Goal: Find specific page/section: Find specific page/section

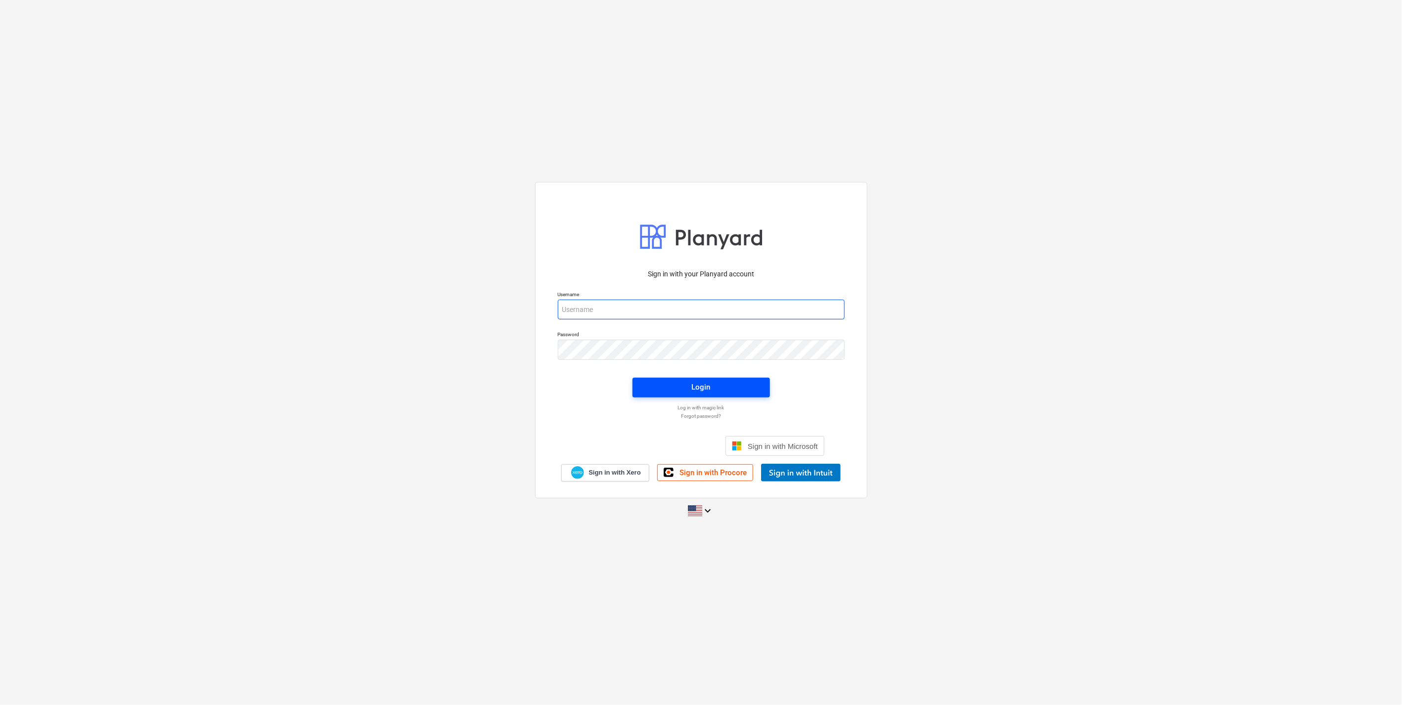
type input "[EMAIL_ADDRESS][DOMAIN_NAME]"
click at [709, 394] on button "Login" at bounding box center [701, 388] width 137 height 20
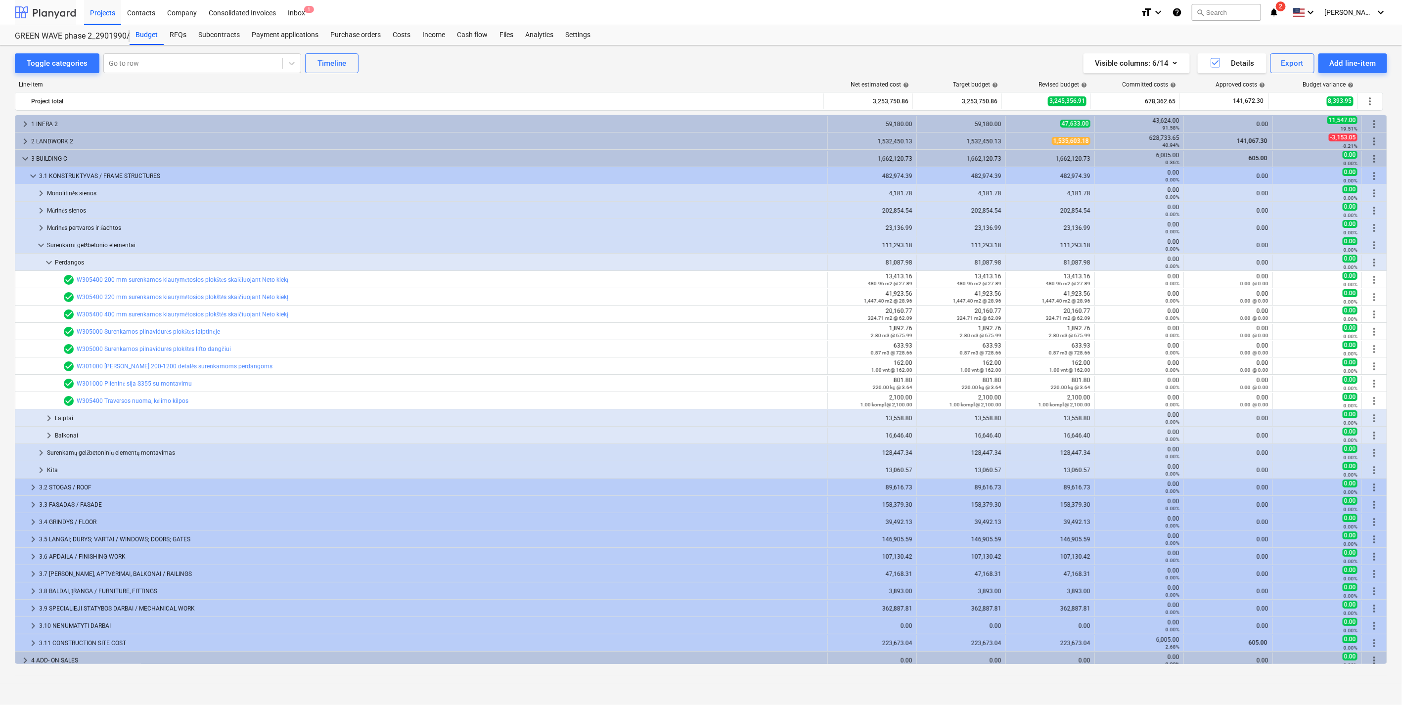
click at [65, 8] on div at bounding box center [45, 12] width 61 height 25
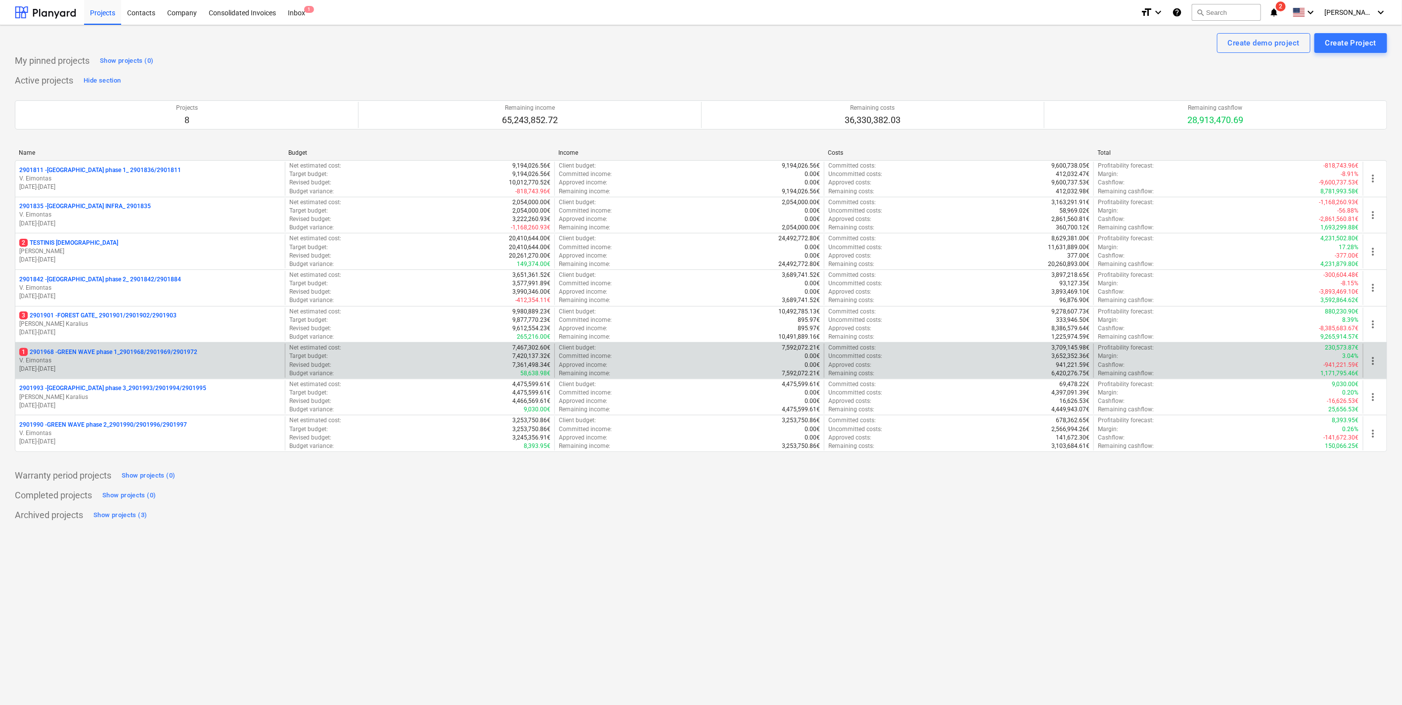
click at [156, 363] on p "V. Eimontas" at bounding box center [150, 361] width 262 height 8
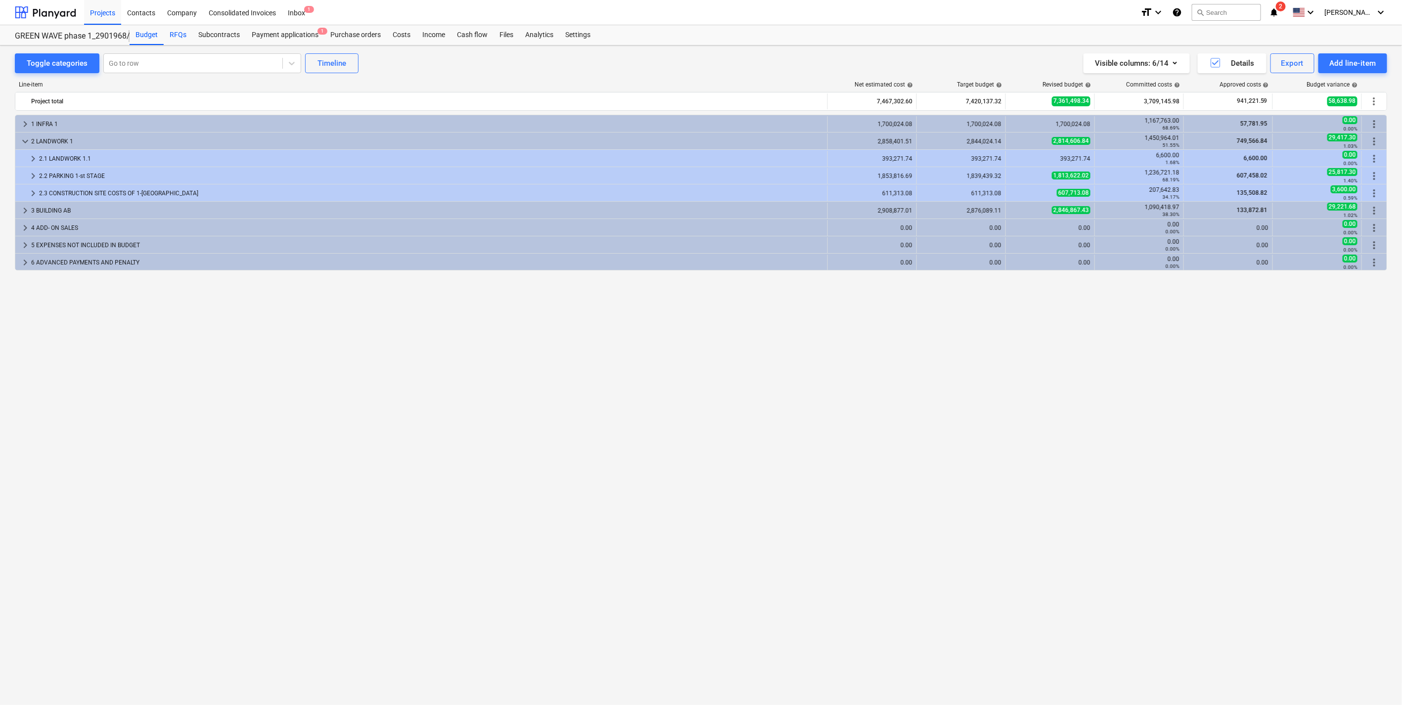
drag, startPoint x: 168, startPoint y: 37, endPoint x: 173, endPoint y: 35, distance: 5.2
click at [169, 37] on div "RFQs" at bounding box center [178, 35] width 29 height 20
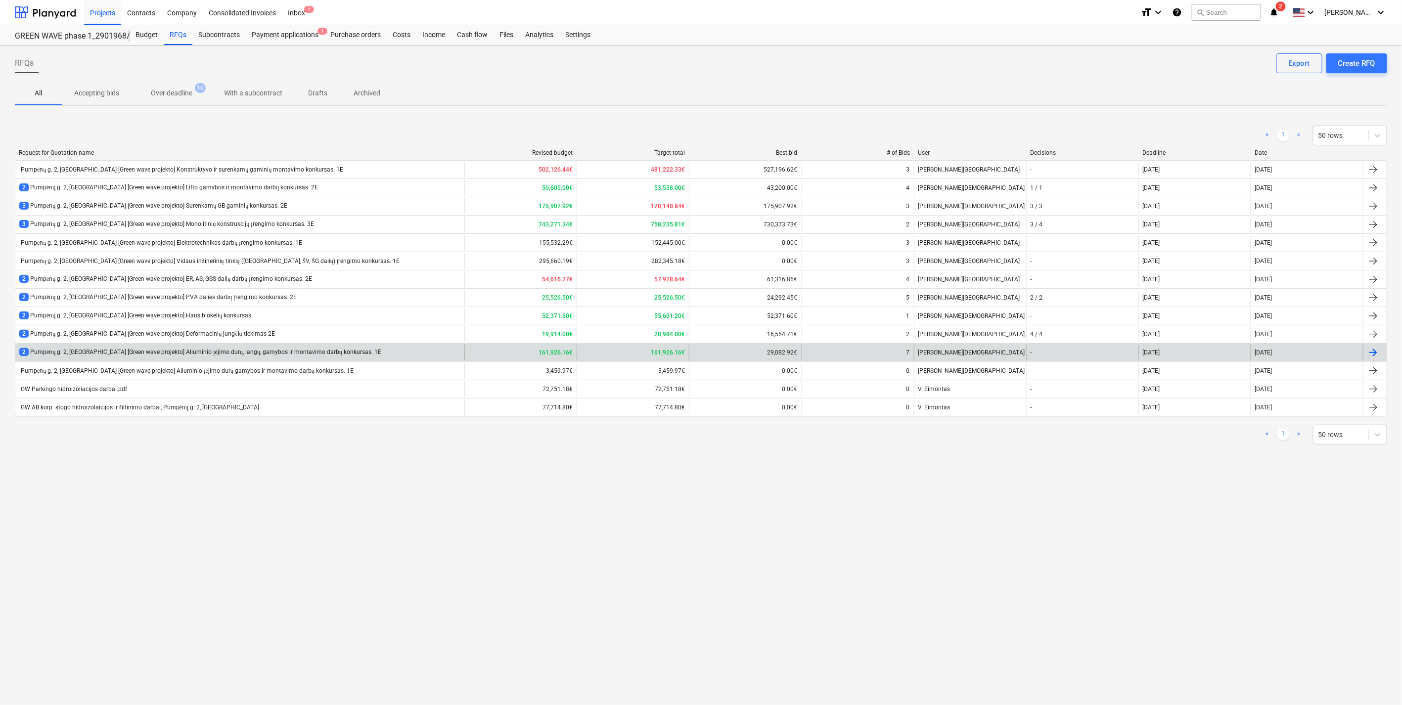
click at [179, 357] on div "2 Pumpėnų g. 2, Vilnius [Green wave projekto] Aliuminio įėjimo durų, langų, gam…" at bounding box center [200, 352] width 362 height 8
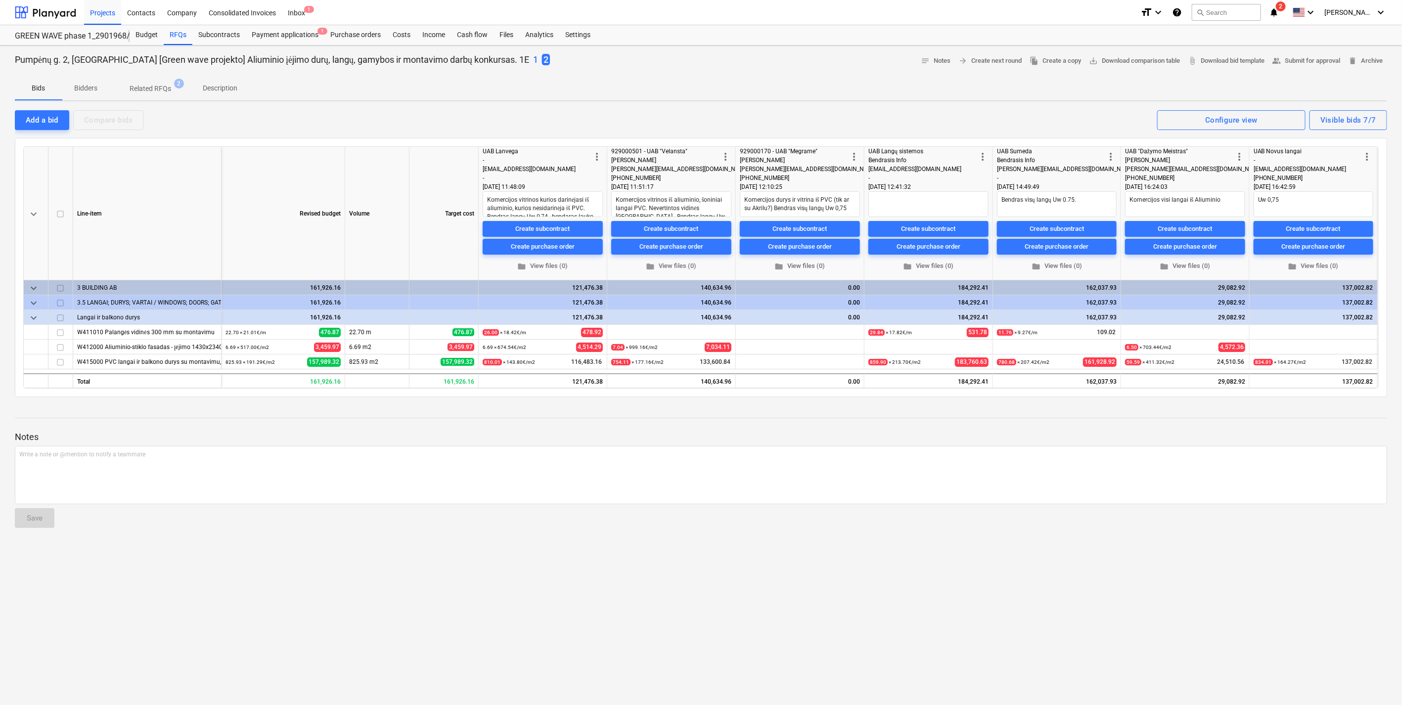
type textarea "x"
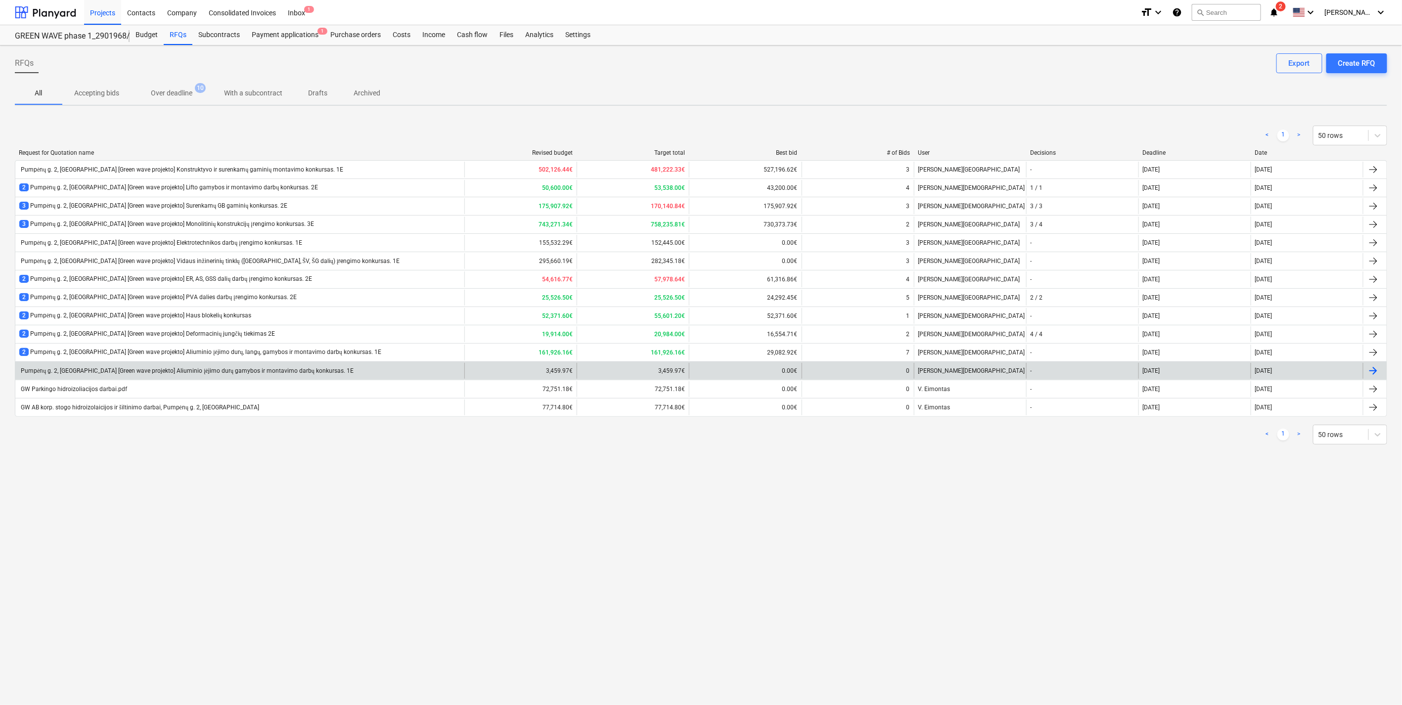
click at [244, 370] on div "Pumpėnų g. 2, Vilnius [Green wave projekto] Aliuminio įėjimo durų gamybos ir mo…" at bounding box center [186, 370] width 334 height 7
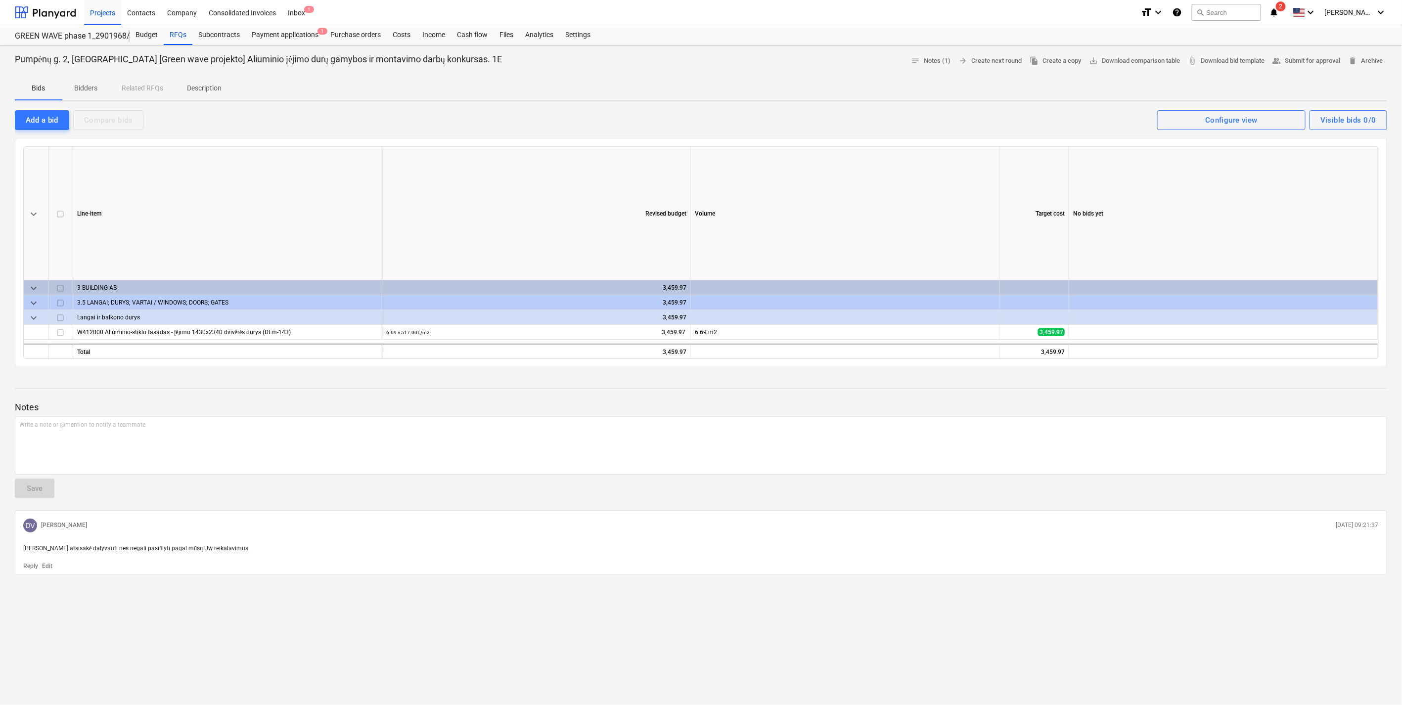
click at [90, 91] on p "Bidders" at bounding box center [86, 88] width 24 height 10
